Goal: Find specific page/section: Find specific page/section

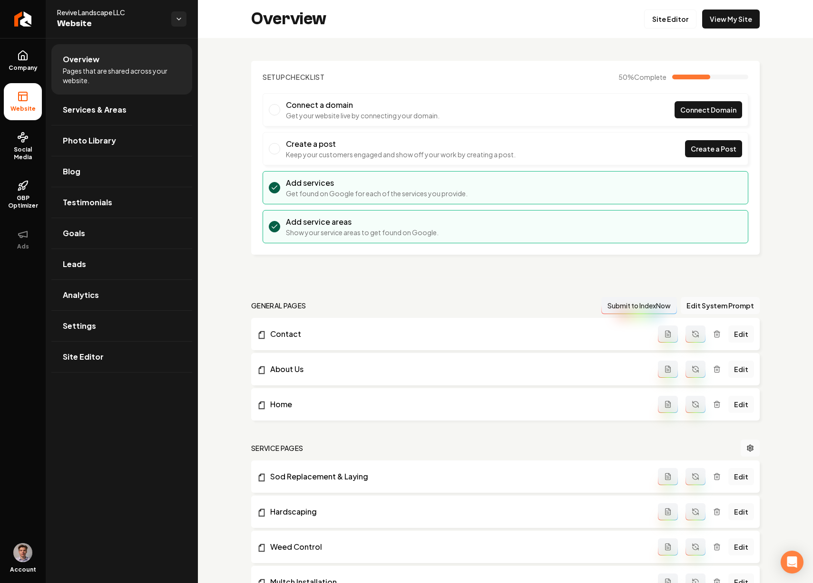
scroll to position [389, 0]
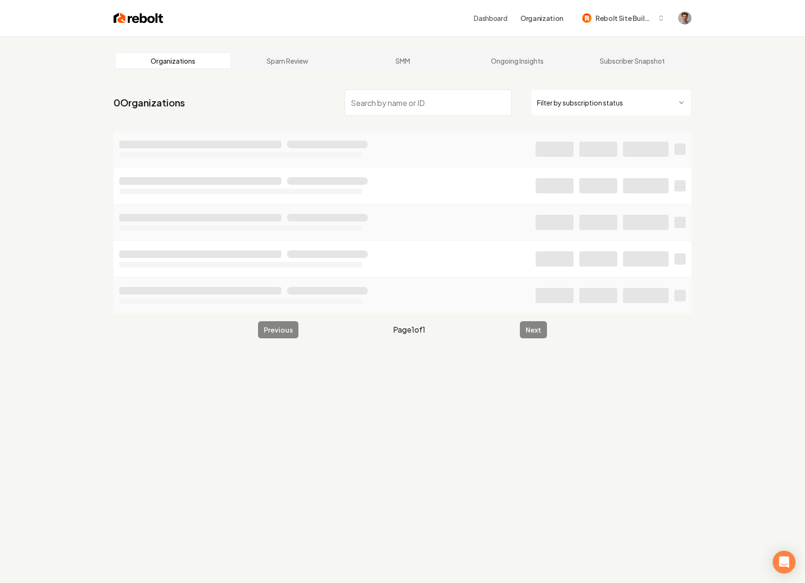
click at [375, 112] on input "search" at bounding box center [428, 102] width 167 height 27
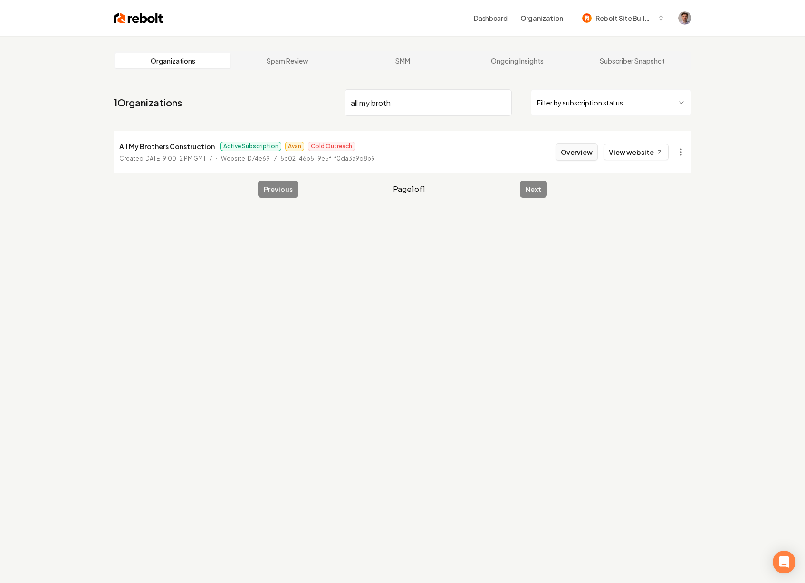
type input "all my broth"
click at [580, 156] on button "Overview" at bounding box center [577, 152] width 42 height 17
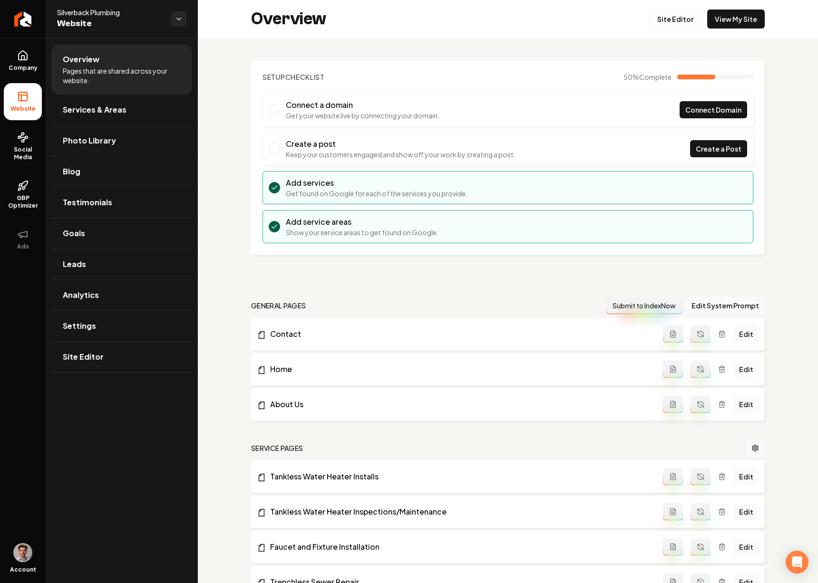
scroll to position [7, 0]
